Goal: Navigation & Orientation: Find specific page/section

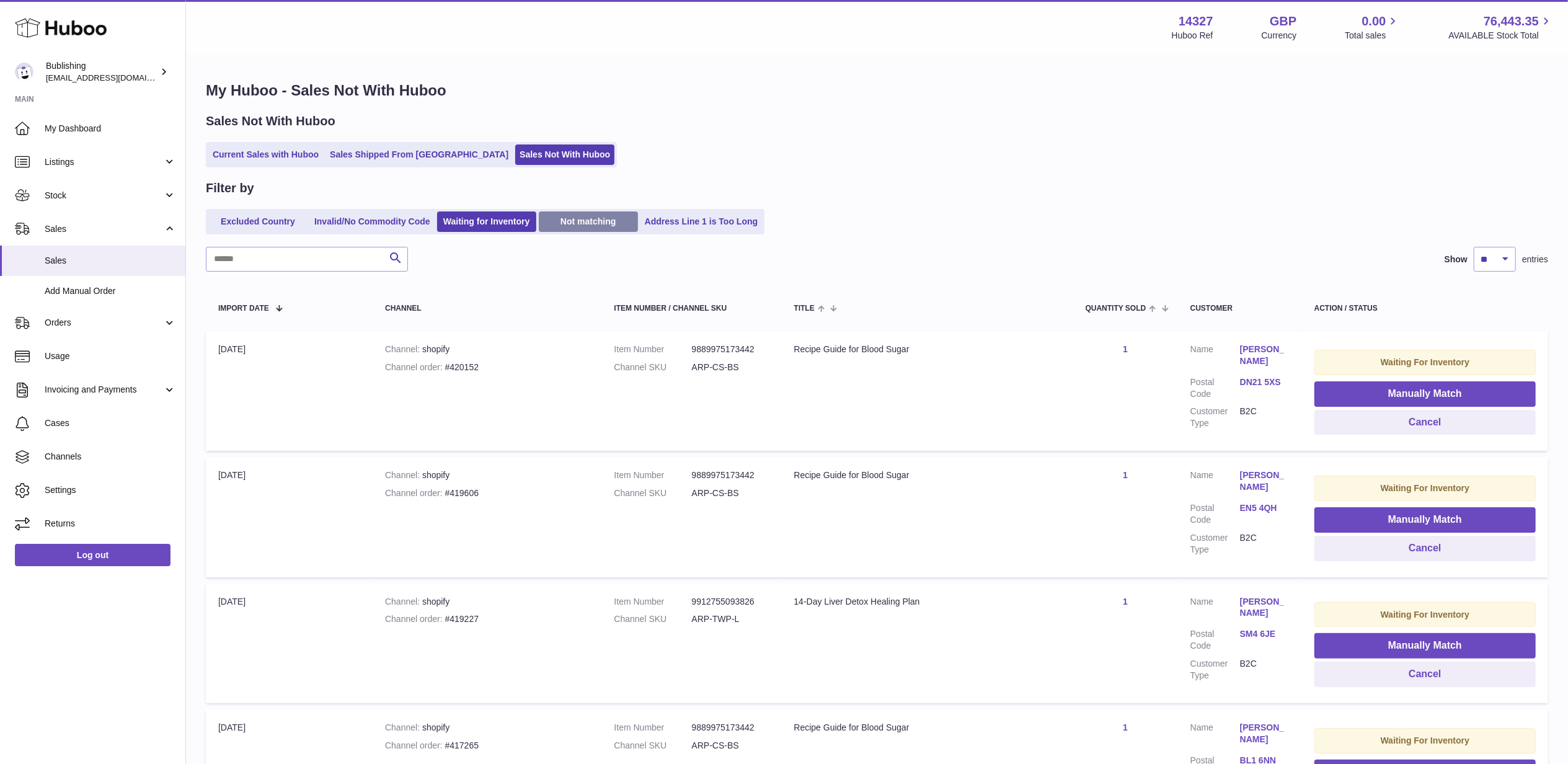
click at [584, 213] on link "Not matching" at bounding box center [589, 222] width 99 height 20
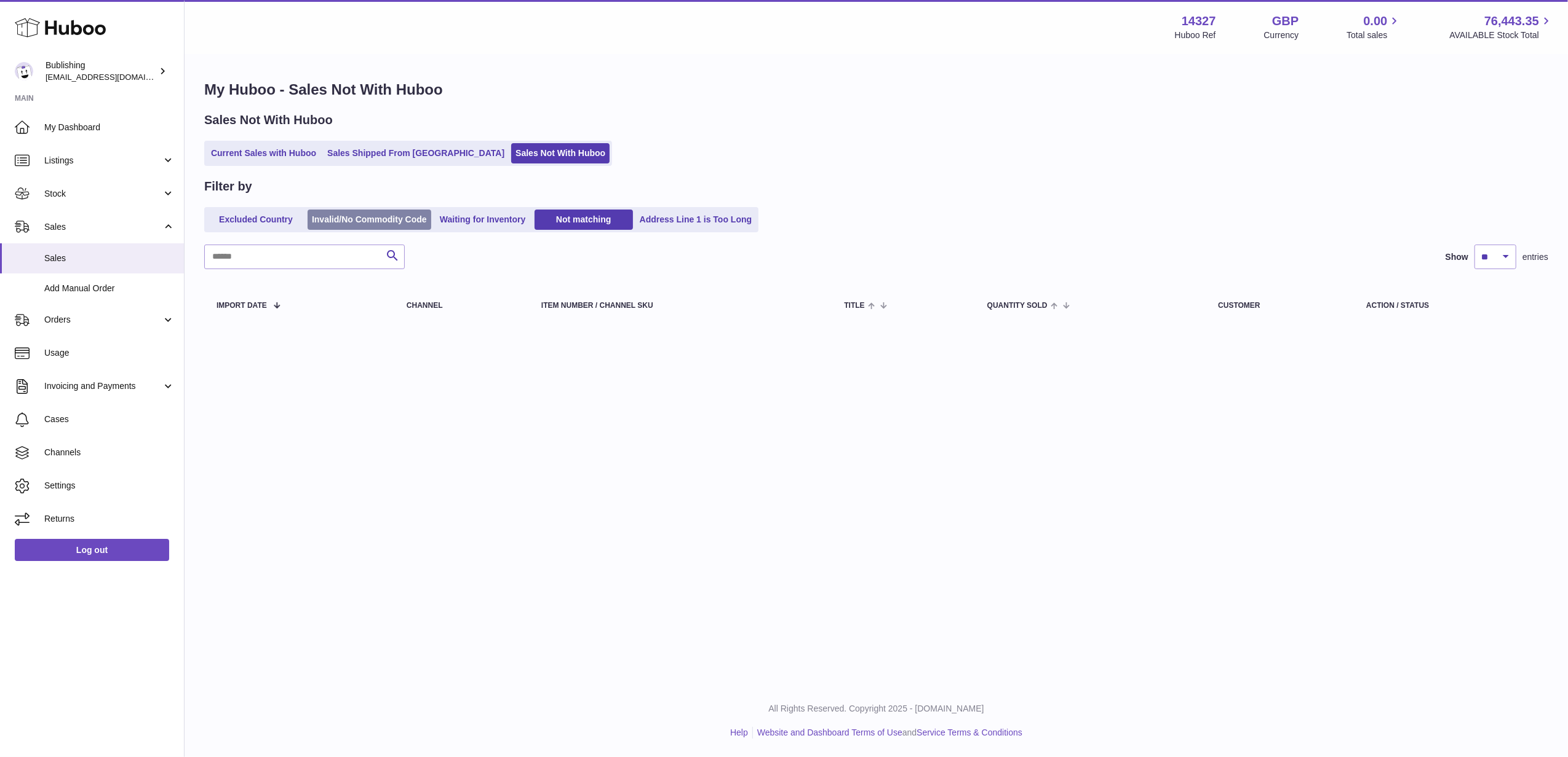
click at [382, 219] on link "Invalid/No Commodity Code" at bounding box center [369, 220] width 123 height 20
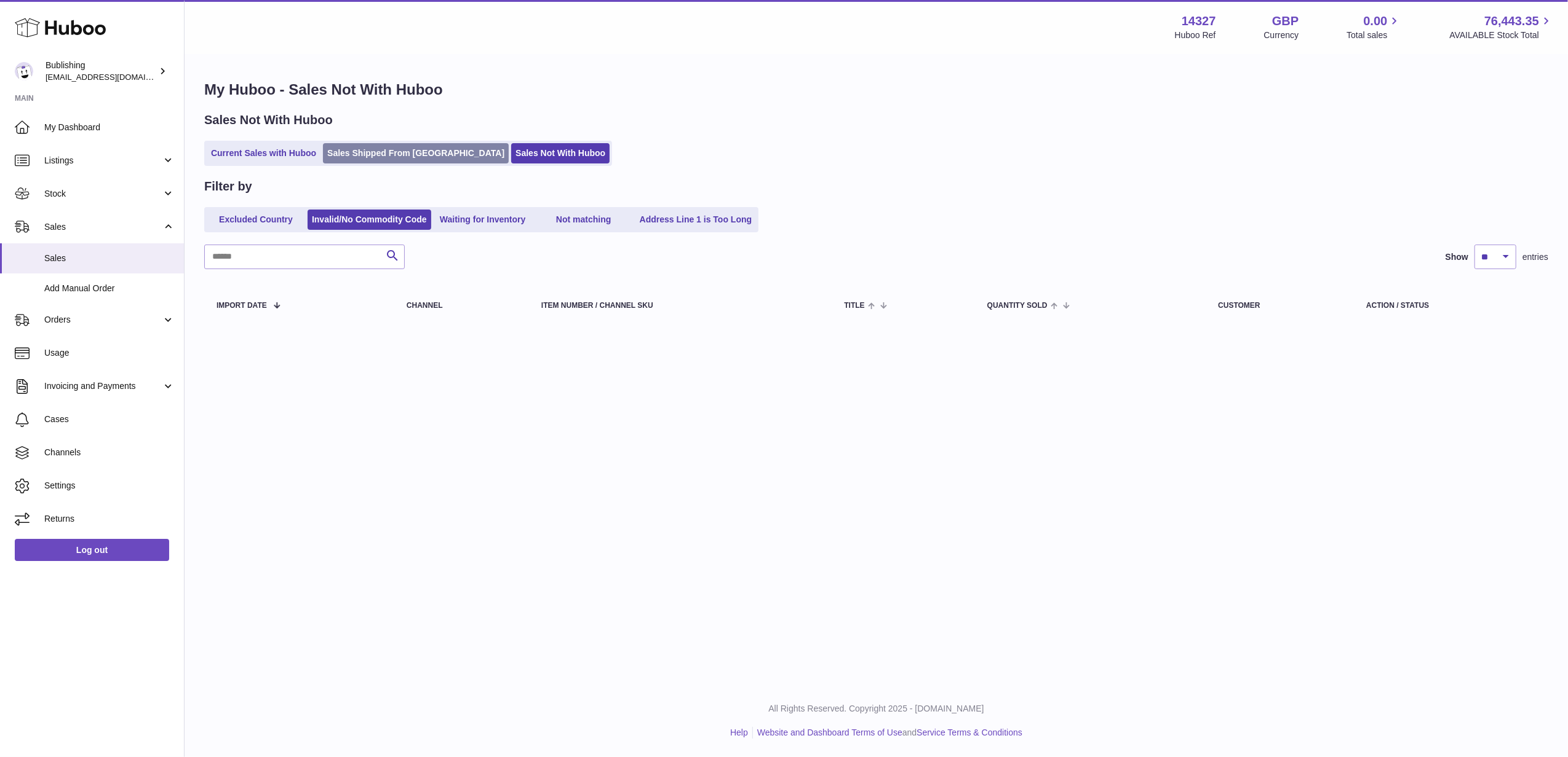
click at [389, 149] on link "Sales Shipped From [GEOGRAPHIC_DATA]" at bounding box center [415, 154] width 186 height 20
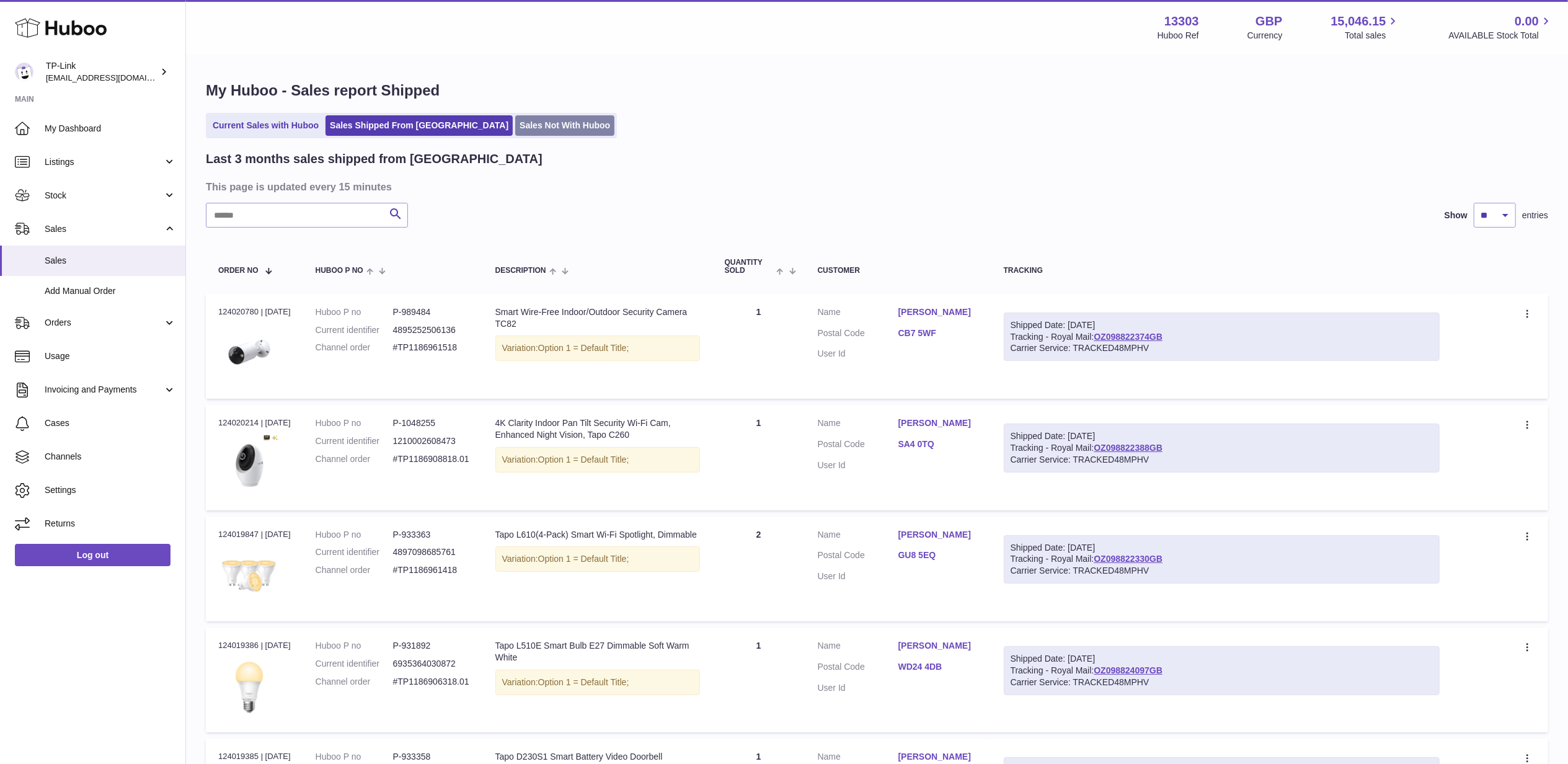
click at [515, 128] on link "Sales Not With Huboo" at bounding box center [565, 126] width 99 height 20
